Goal: Find specific page/section

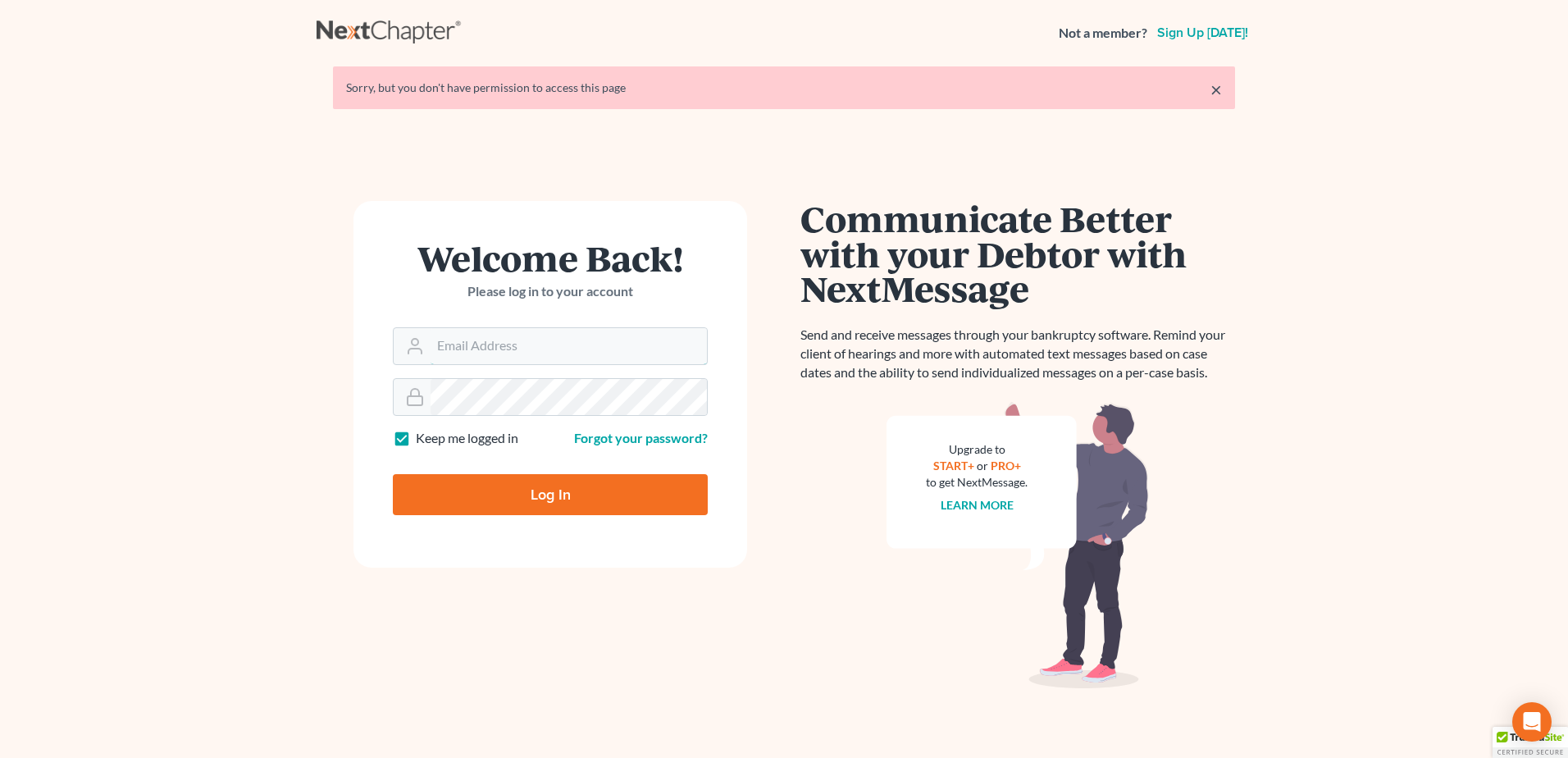
type input "peter.schaeffer@avenuelaw.com"
click at [538, 498] on input "Log In" at bounding box center [549, 494] width 314 height 41
type input "Thinking..."
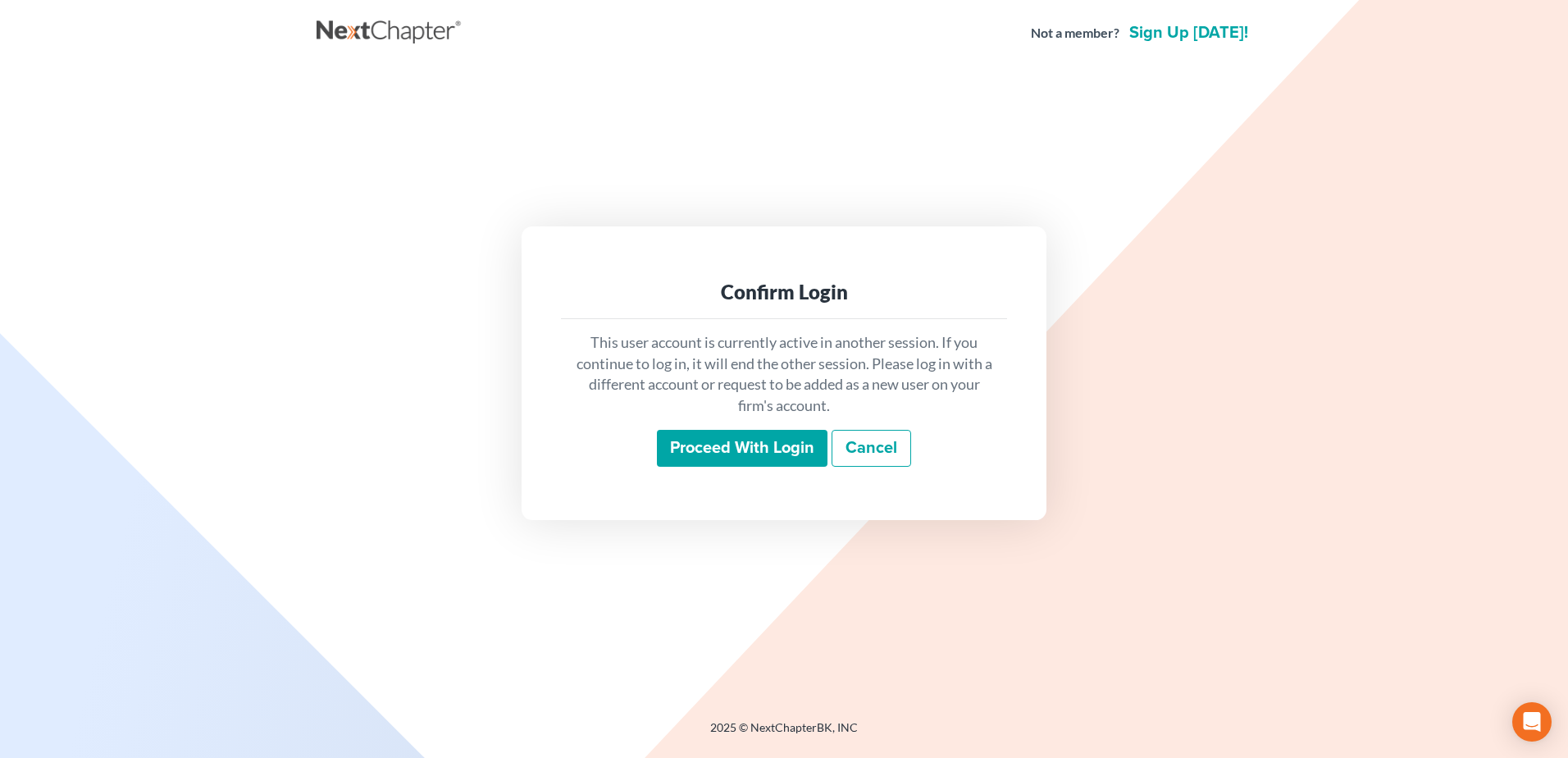
click at [722, 448] on input "Proceed with login" at bounding box center [741, 448] width 170 height 38
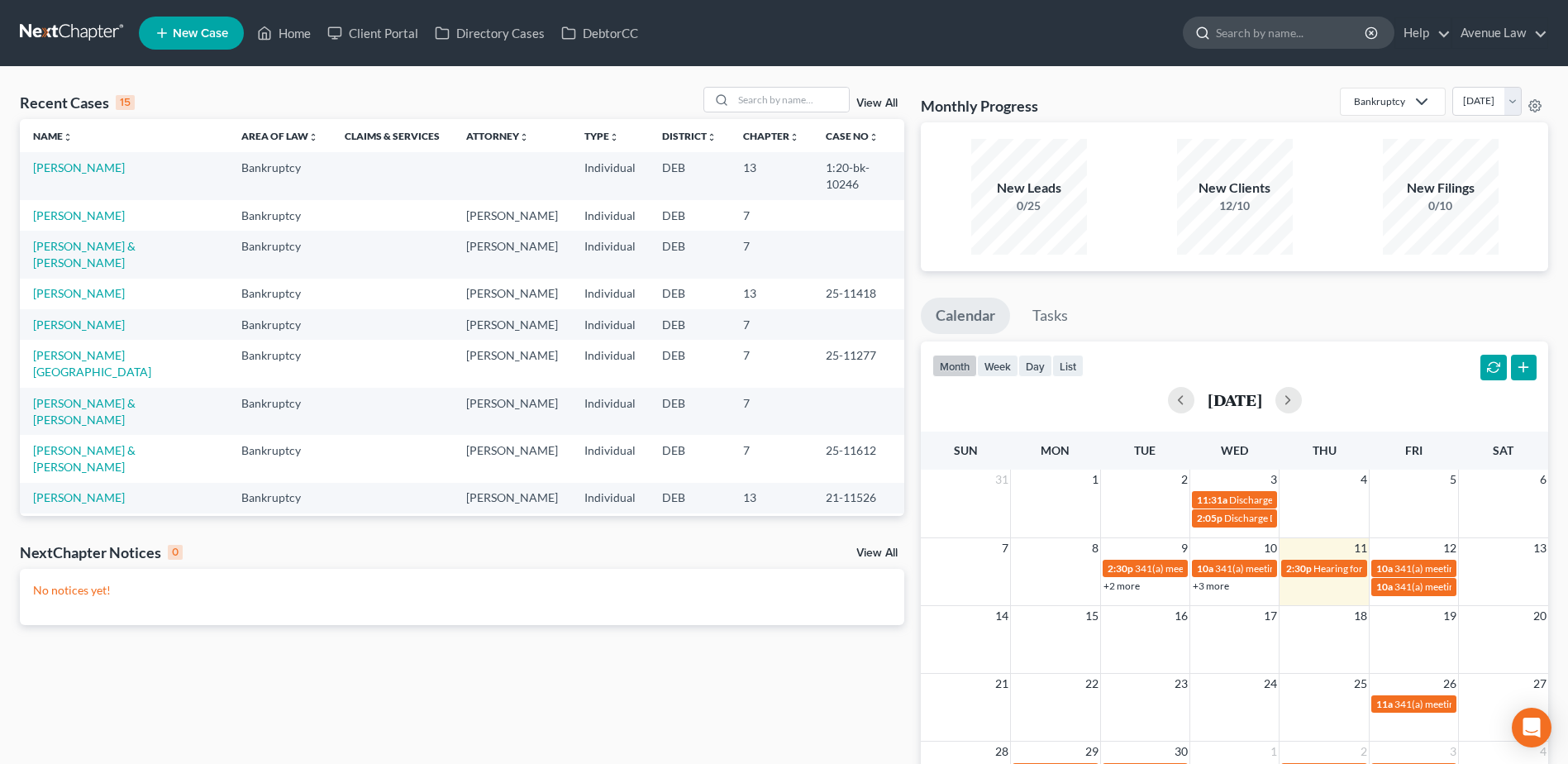
click at [1271, 32] on input "search" at bounding box center [1291, 33] width 151 height 31
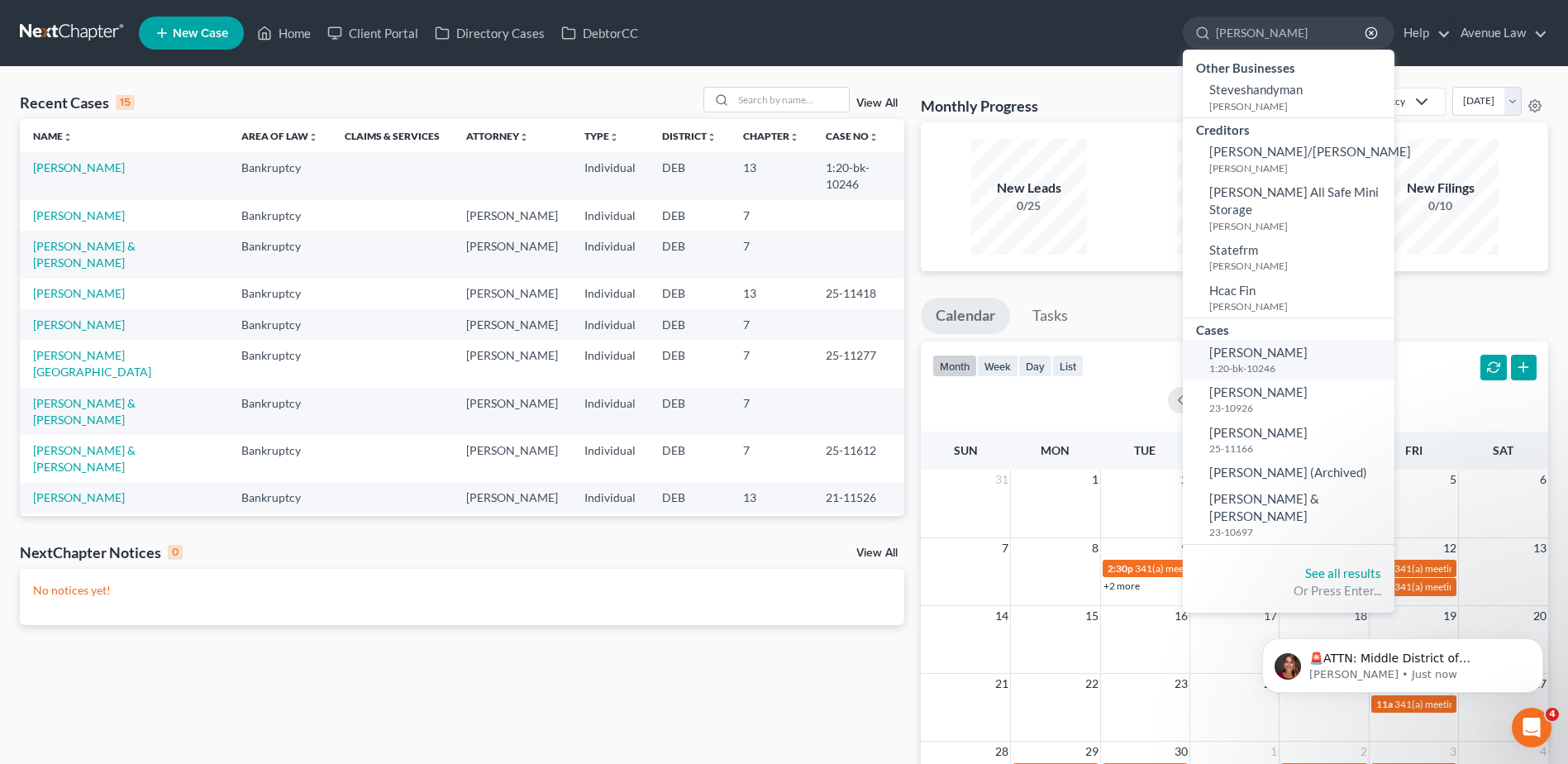
type input "Stevenson"
click at [1266, 342] on link "Stevenson, Jeanette 1:20-bk-10246" at bounding box center [1288, 360] width 211 height 41
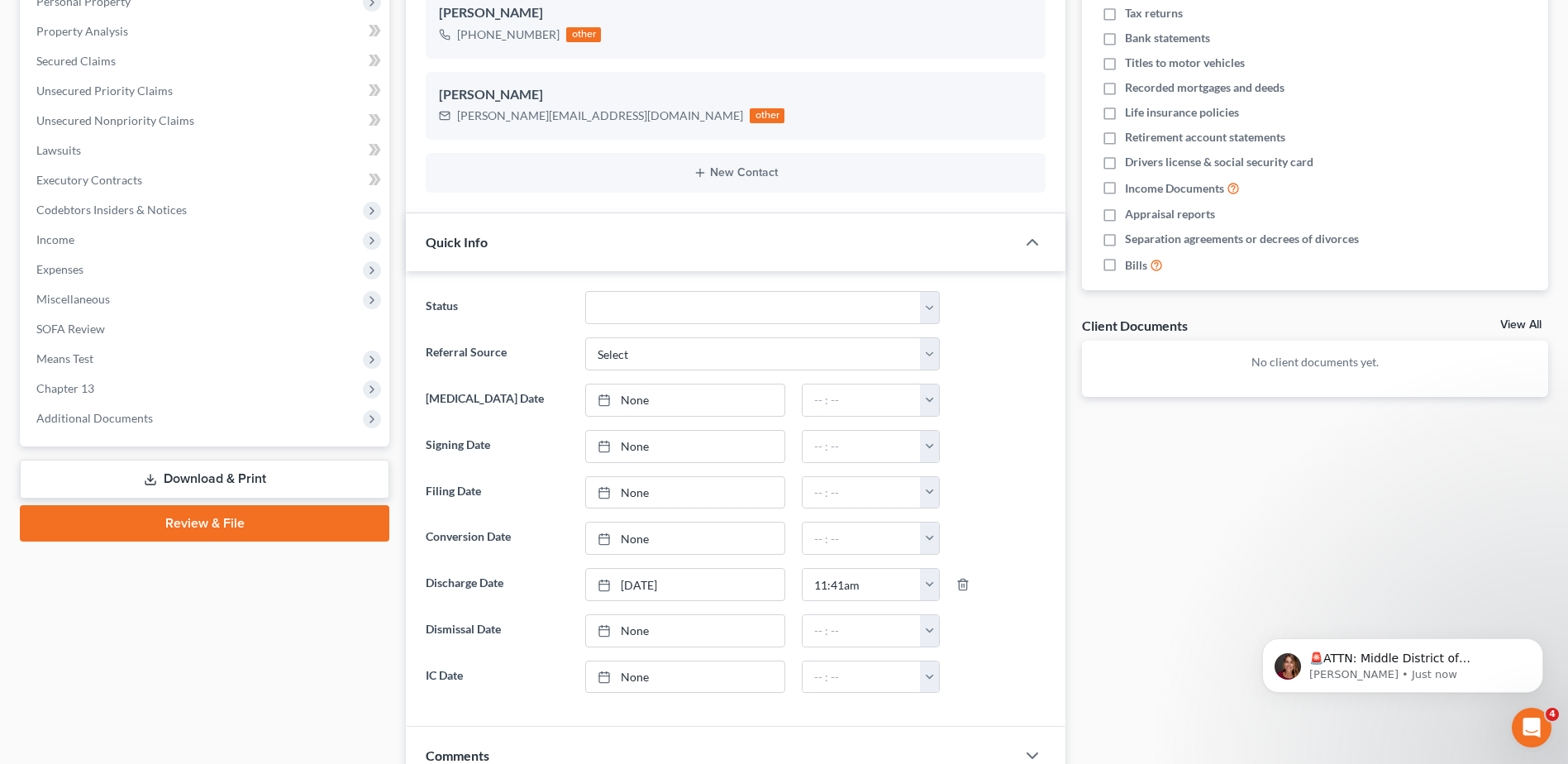
scroll to position [331, 0]
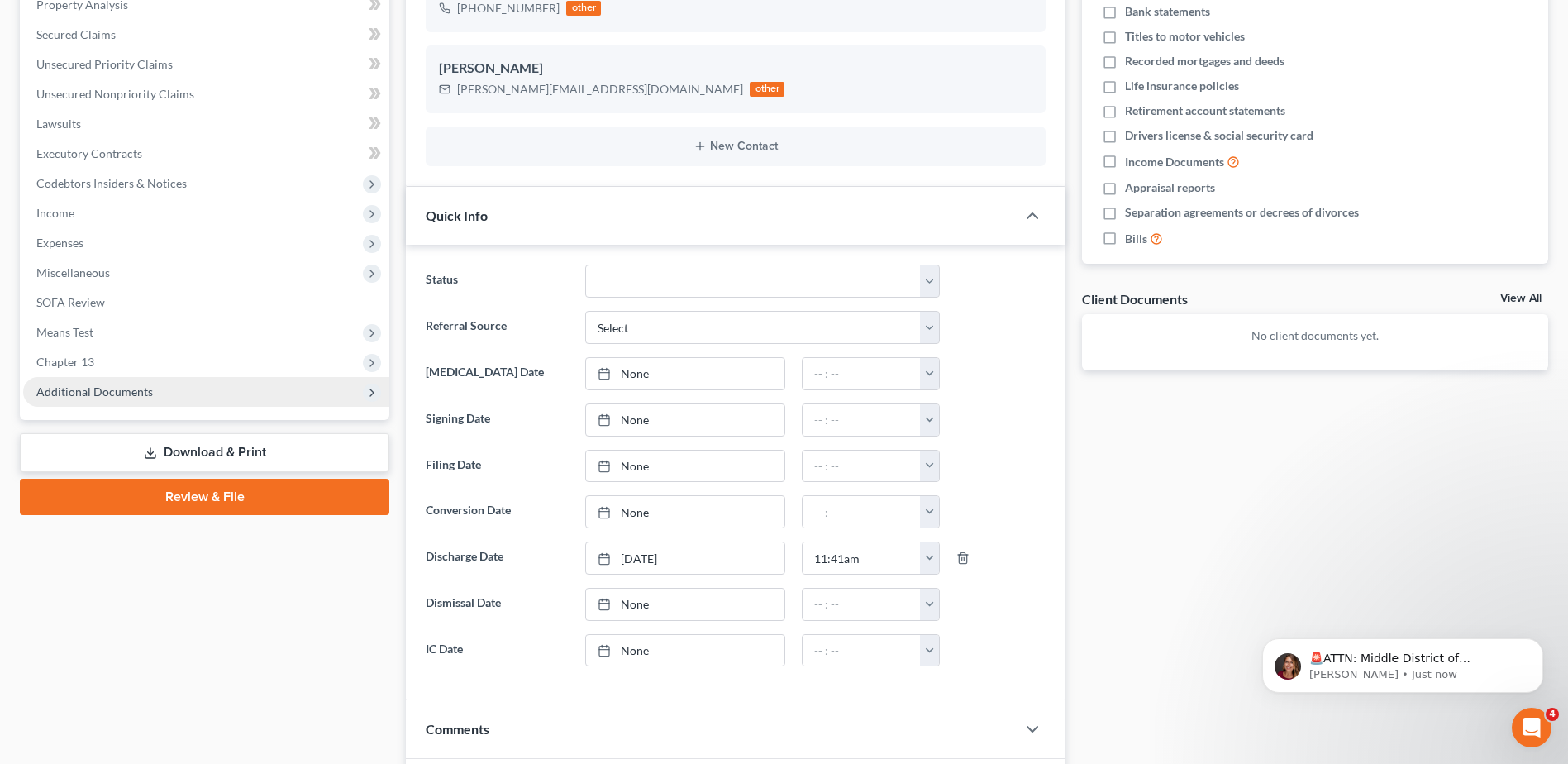
click at [118, 390] on span "Additional Documents" at bounding box center [95, 392] width 116 height 14
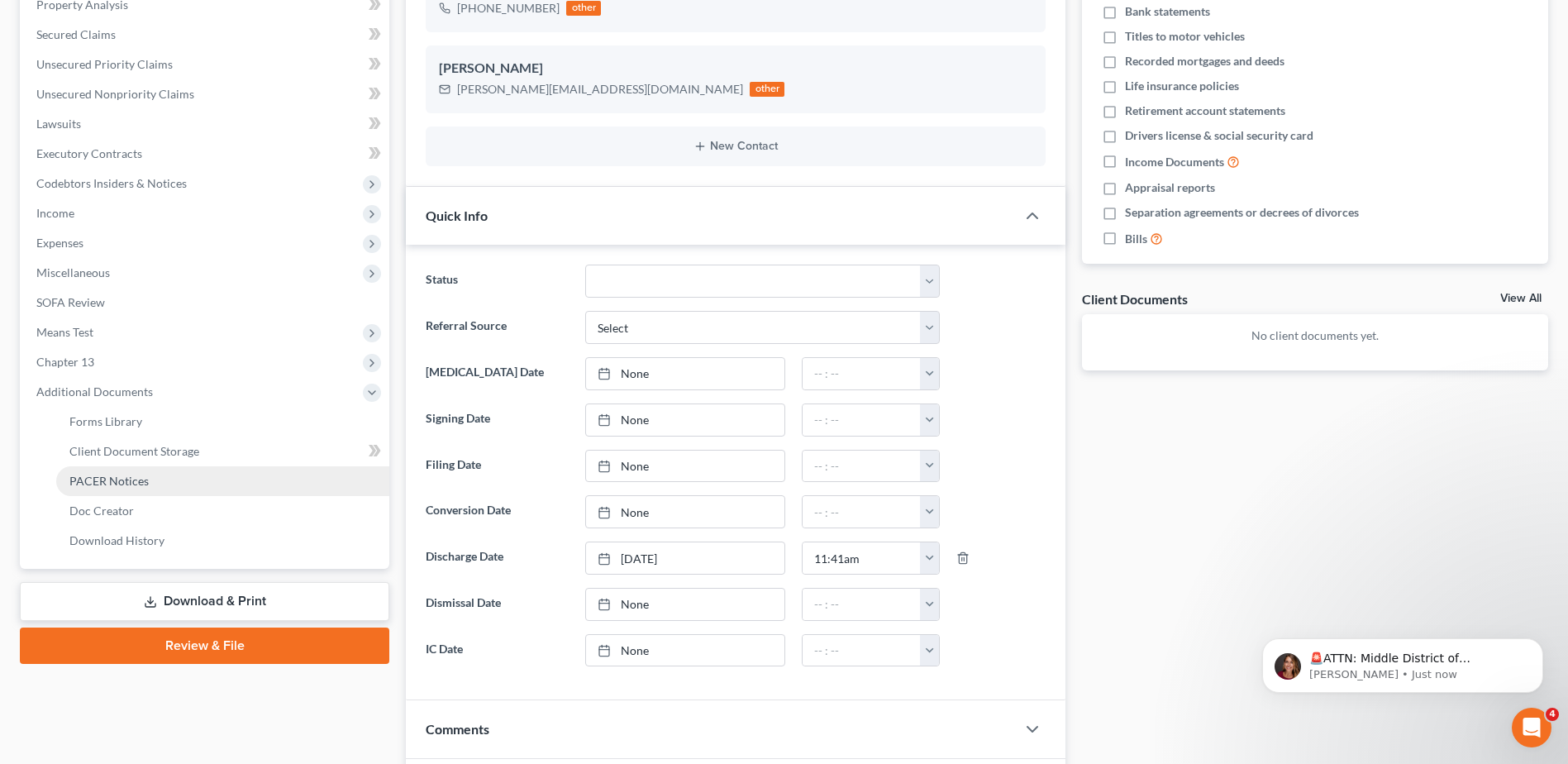
click at [119, 483] on span "PACER Notices" at bounding box center [110, 481] width 79 height 14
